Goal: Use online tool/utility

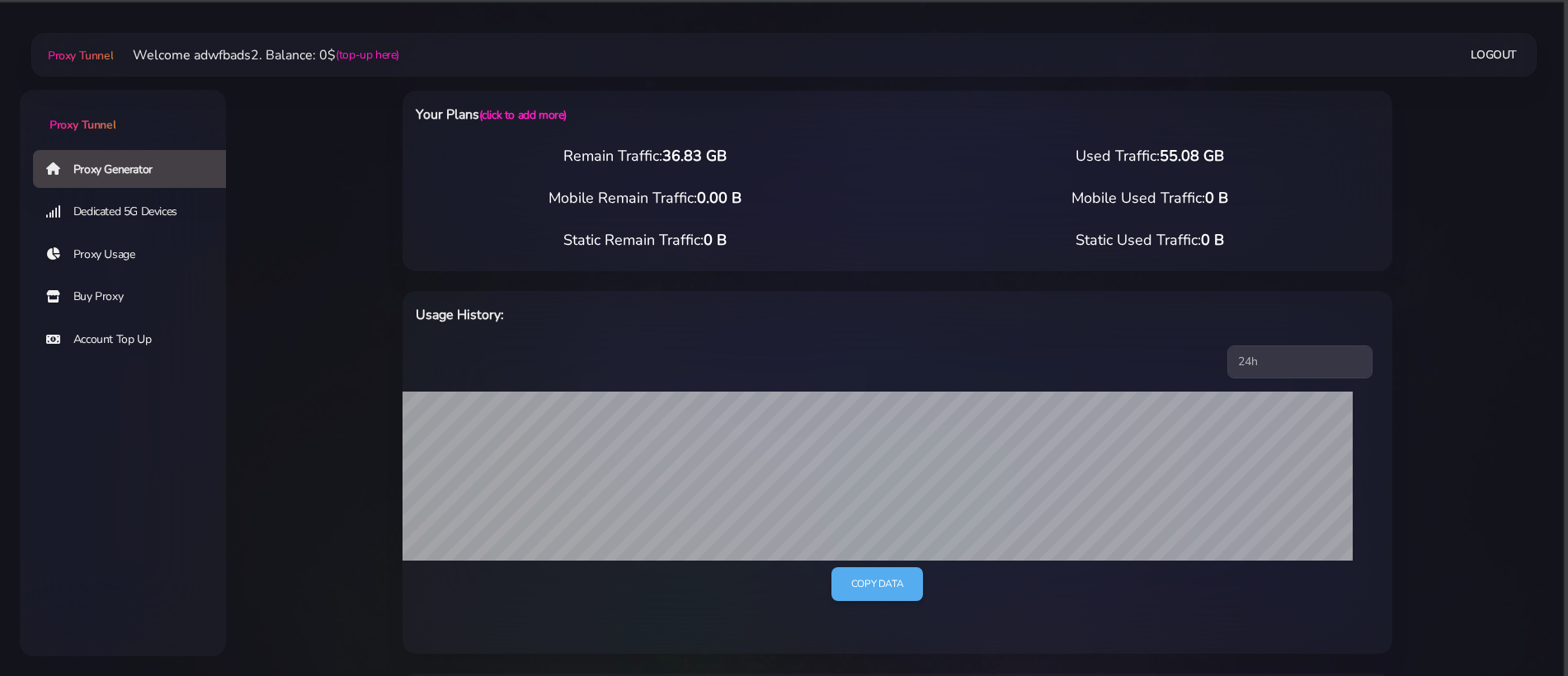
select select "US"
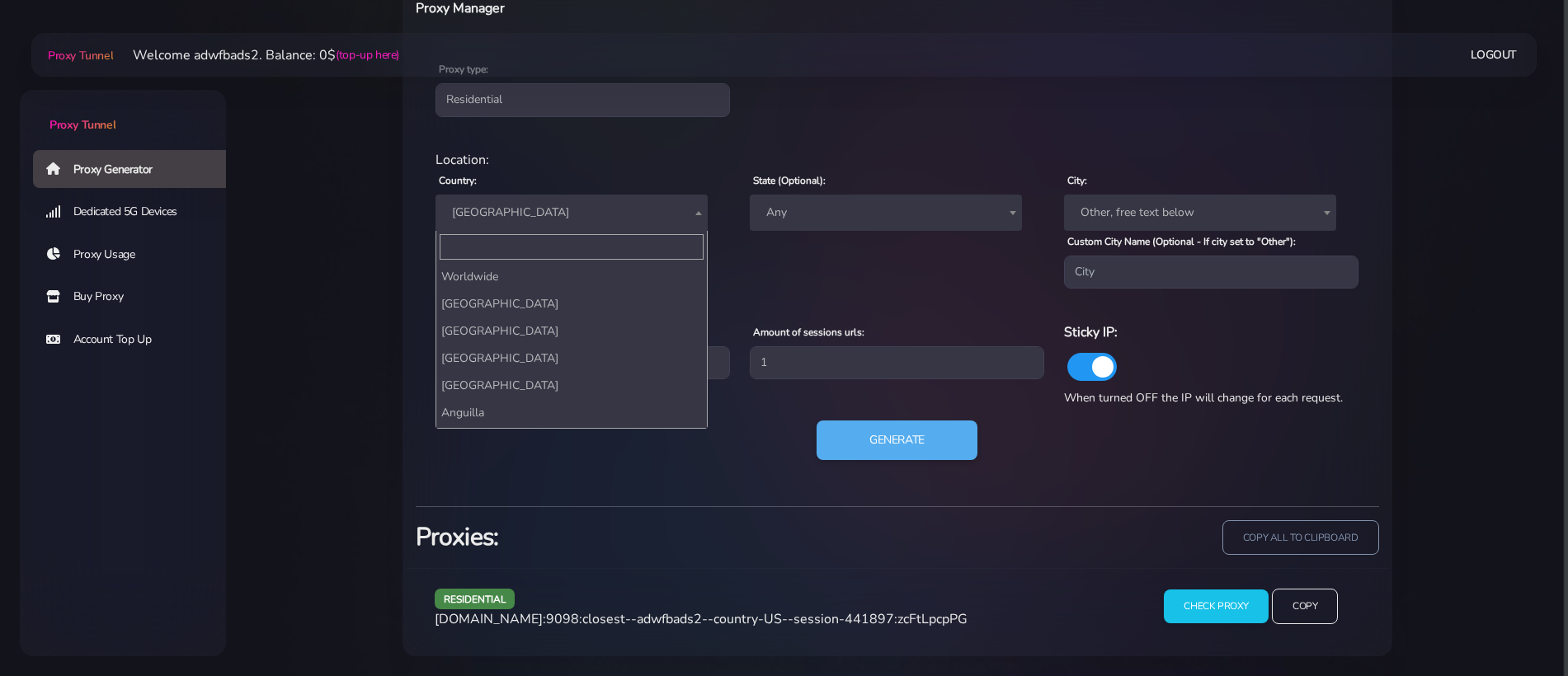
click at [549, 210] on span "[GEOGRAPHIC_DATA]" at bounding box center [571, 212] width 253 height 23
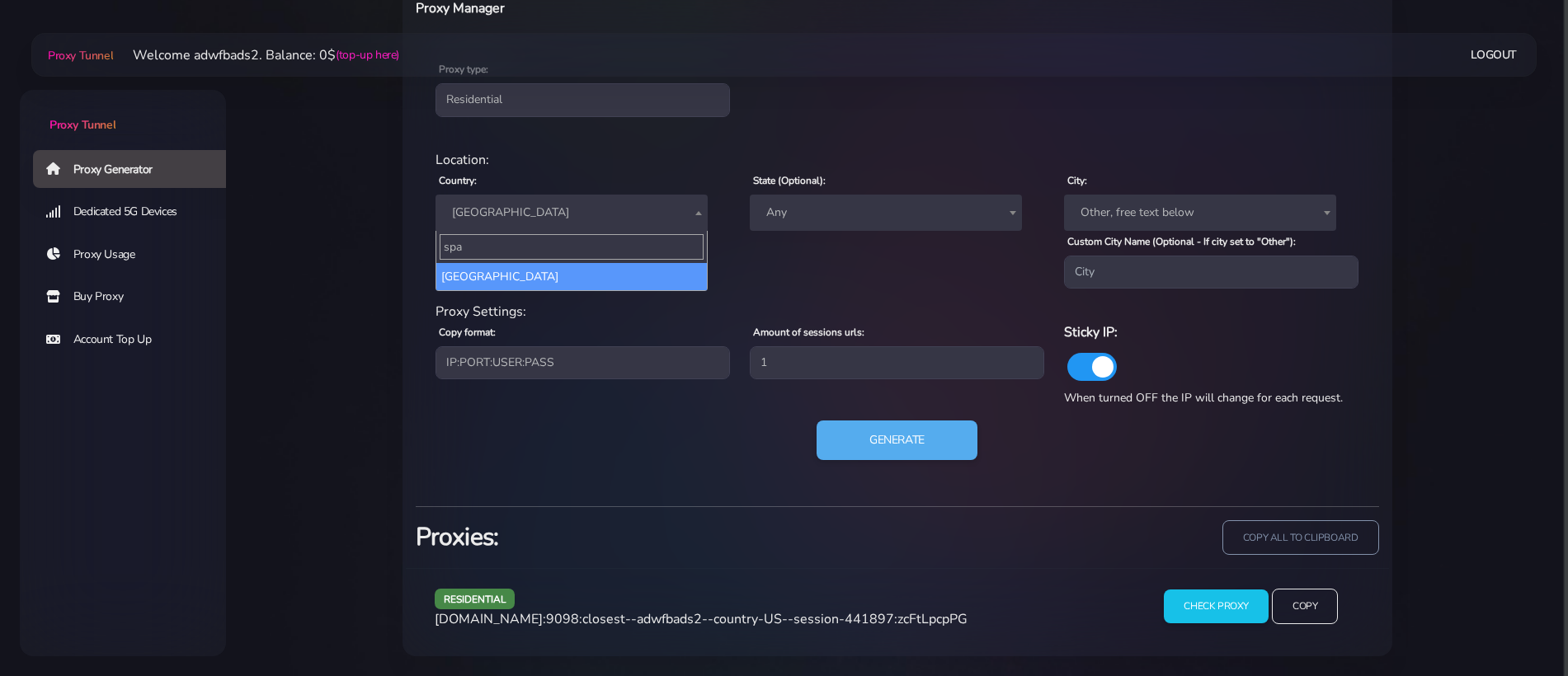
scroll to position [0, 0]
type input "[GEOGRAPHIC_DATA]"
select select "ES"
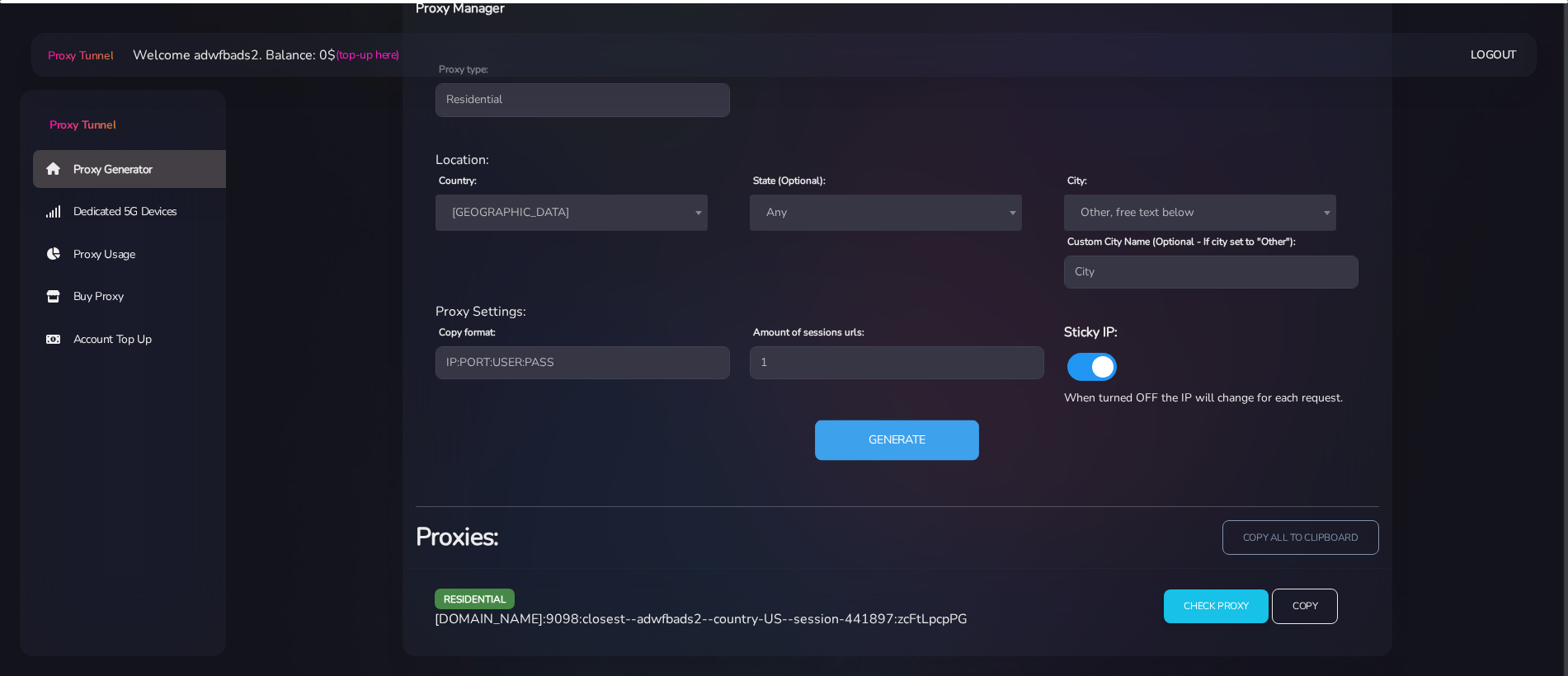
click at [840, 444] on button "Generate" at bounding box center [897, 440] width 165 height 41
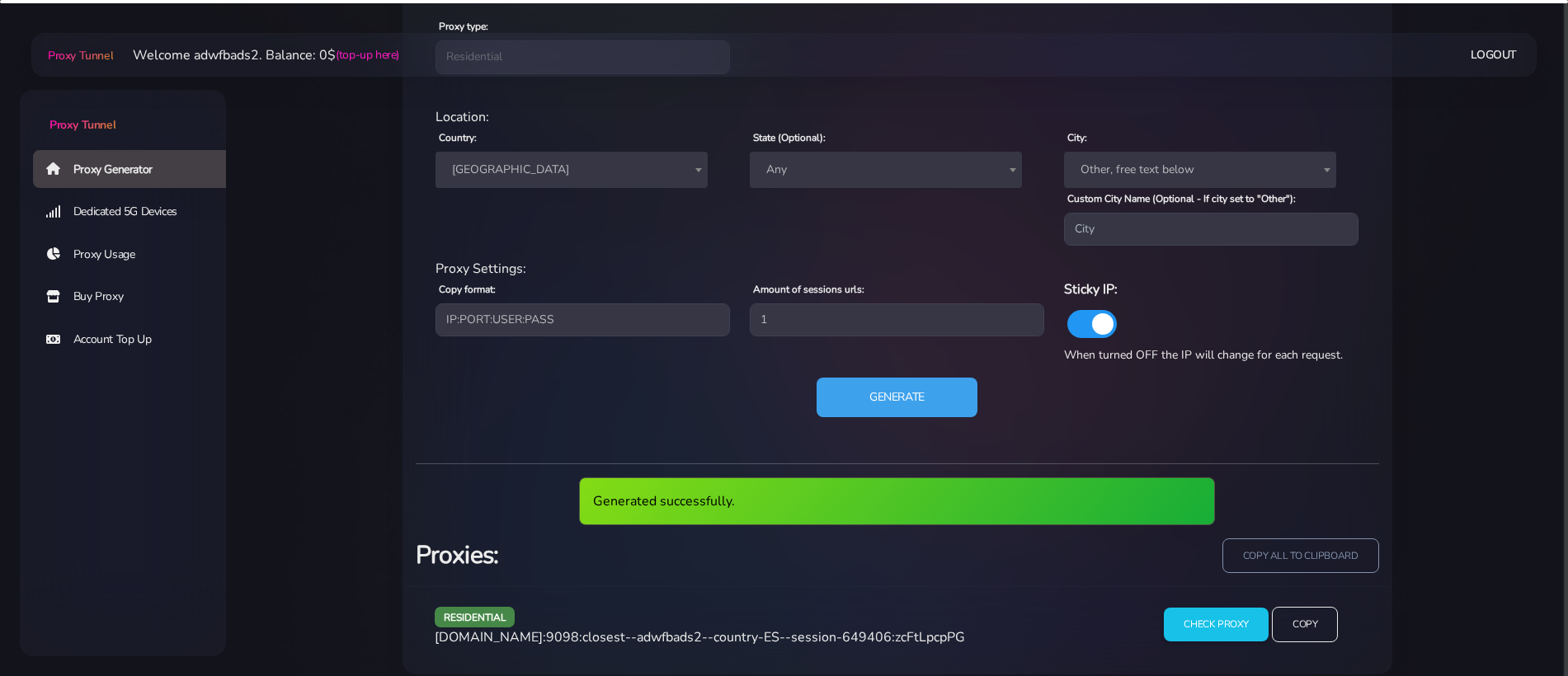
scroll to position [750, 0]
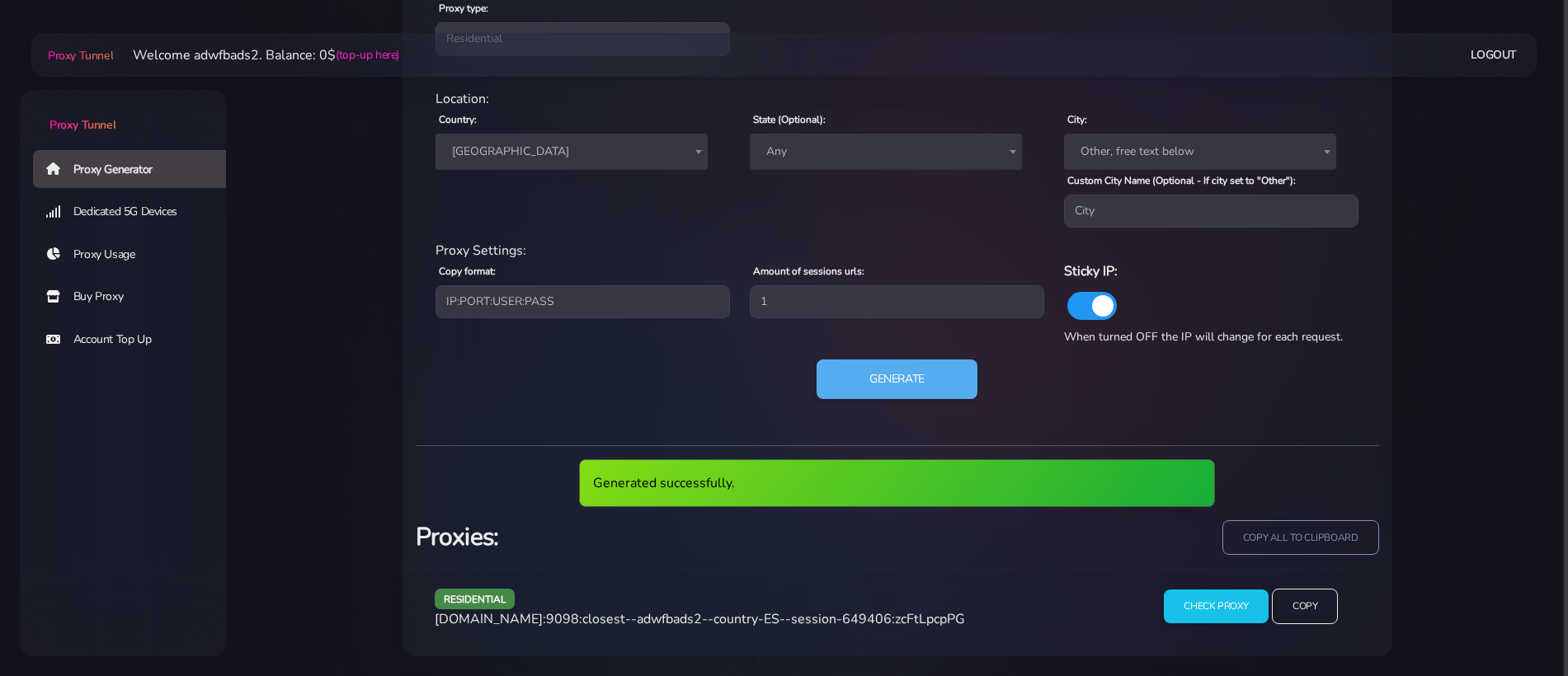
click at [771, 623] on span "[DOMAIN_NAME]:9098:closest--adwfbads2--country-ES--session-649406:zcFtLpcpPG" at bounding box center [699, 620] width 530 height 18
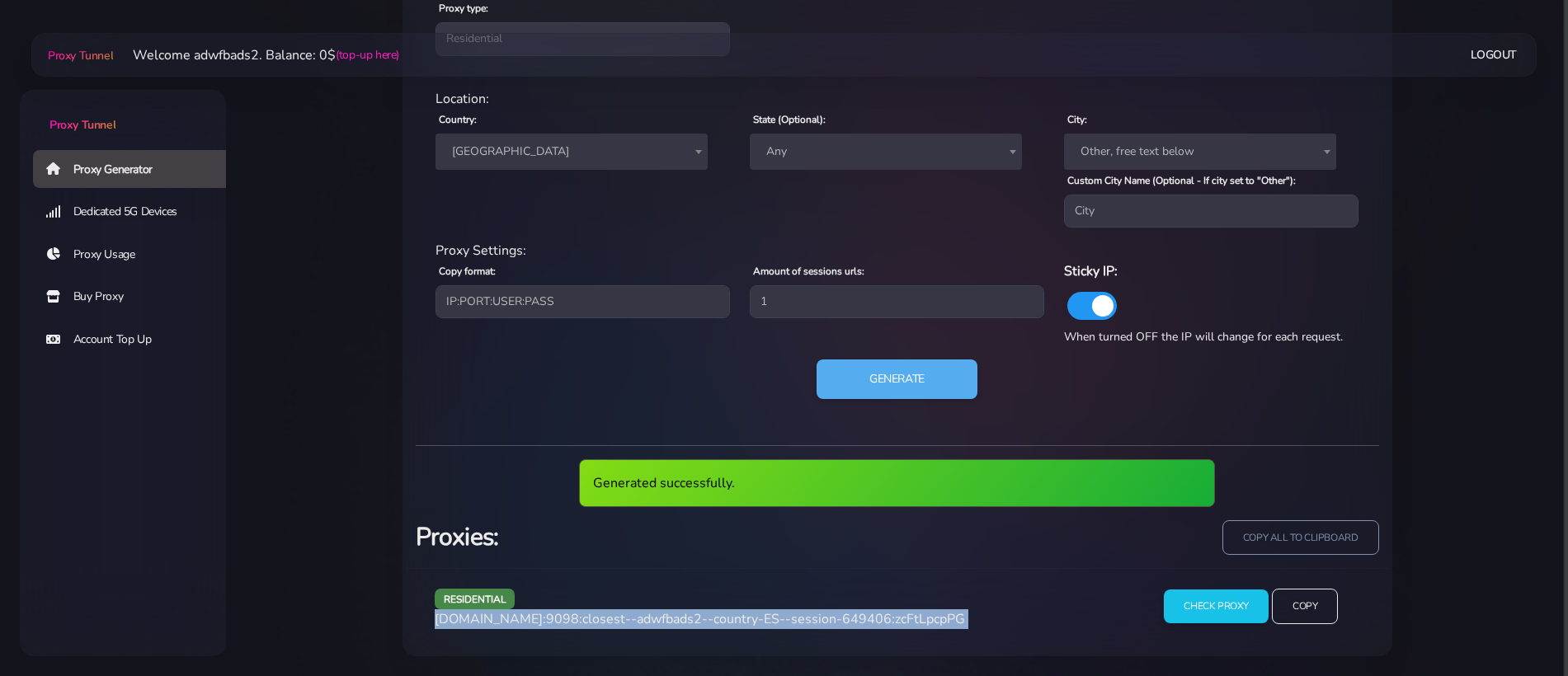
click at [771, 623] on span "[DOMAIN_NAME]:9098:closest--adwfbads2--country-ES--session-649406:zcFtLpcpPG" at bounding box center [699, 620] width 530 height 18
copy div "[DOMAIN_NAME]:9098:closest--adwfbads2--country-ES--session-649406:zcFtLpcpPG"
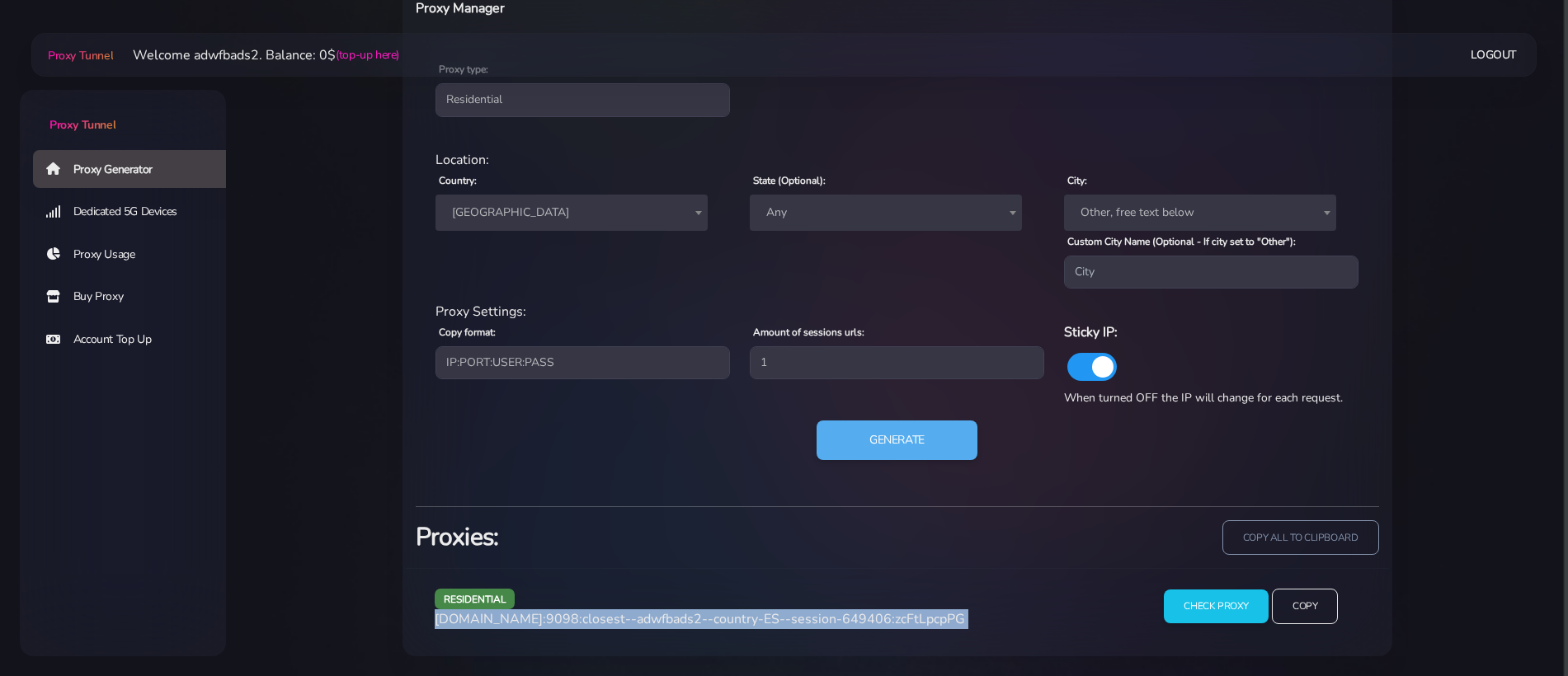
scroll to position [690, 0]
